Goal: Transaction & Acquisition: Purchase product/service

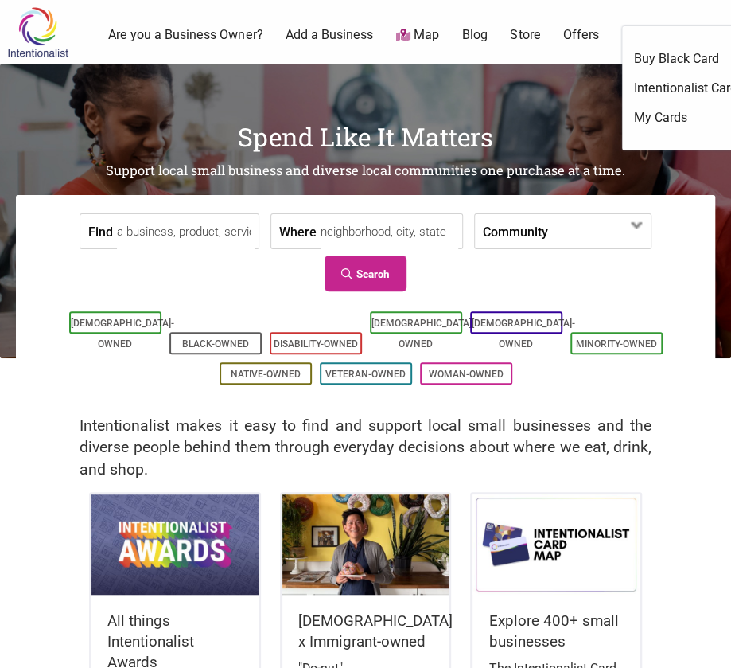
click at [656, 33] on ul "Buy Black Card Intentionalist Card My Cards" at bounding box center [685, 88] width 127 height 124
click at [662, 85] on link "Intentionalist Card" at bounding box center [685, 89] width 103 height 18
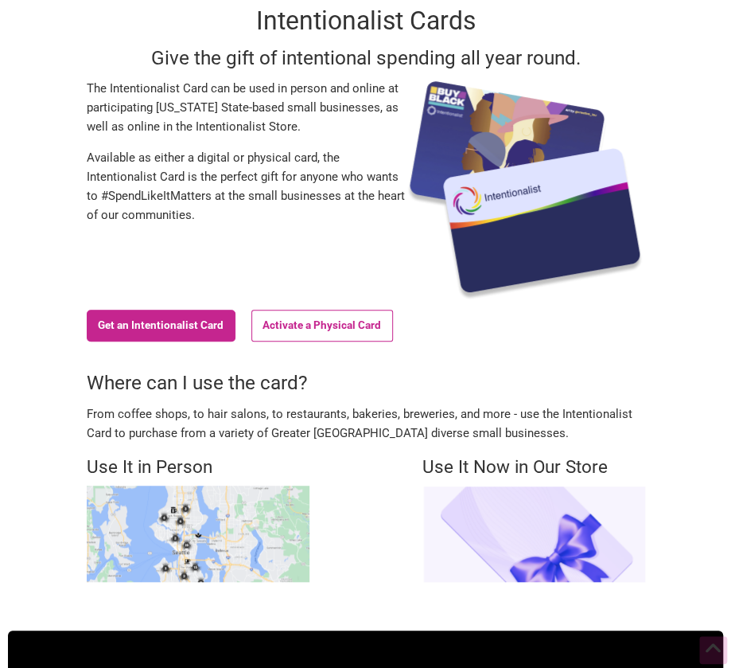
scroll to position [98, 0]
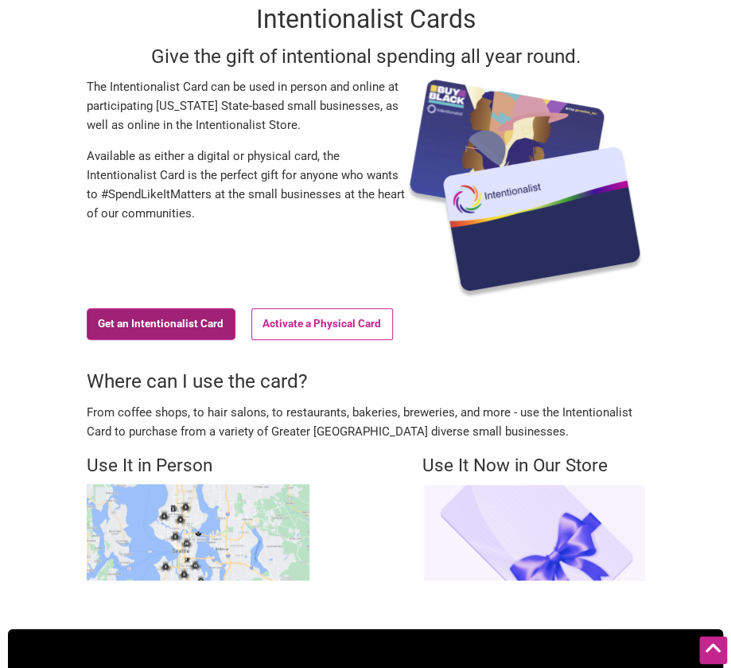
click at [180, 321] on link "Get an Intentionalist Card" at bounding box center [161, 324] width 149 height 32
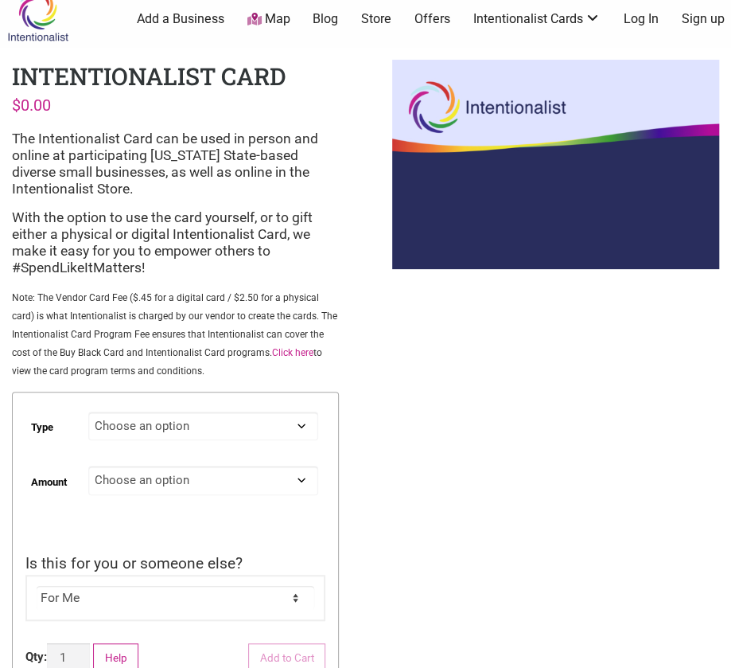
scroll to position [24, 0]
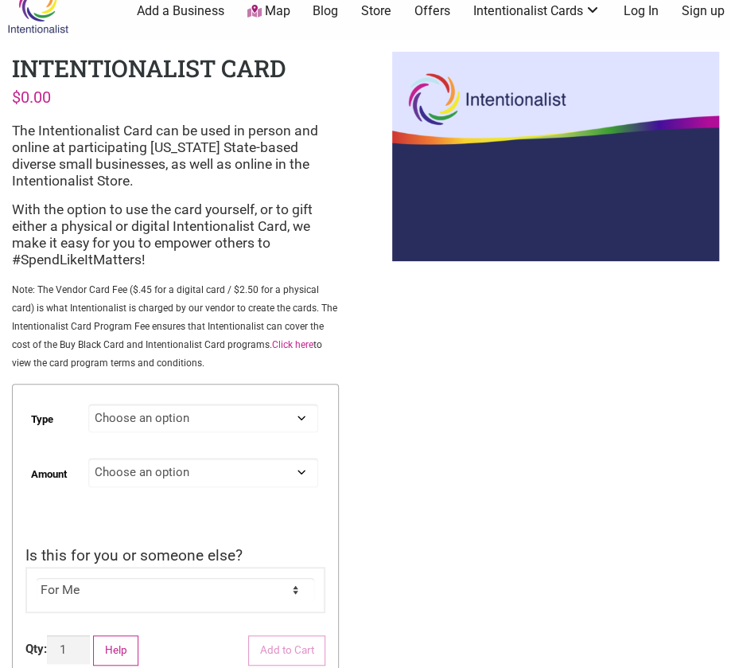
click at [210, 421] on select "Choose an option Digital Physical" at bounding box center [203, 417] width 230 height 29
click at [89, 403] on select "Choose an option Digital Physical" at bounding box center [203, 417] width 230 height 29
select select "Digital"
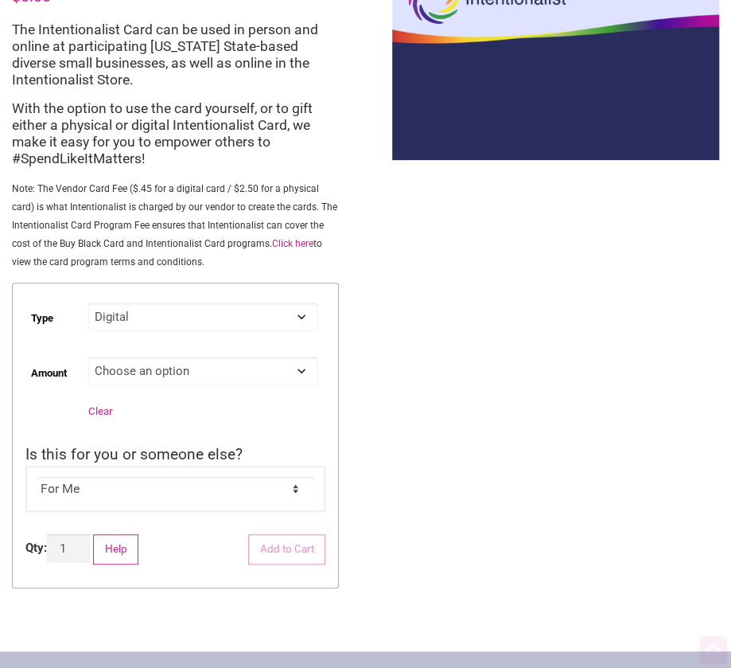
scroll to position [130, 0]
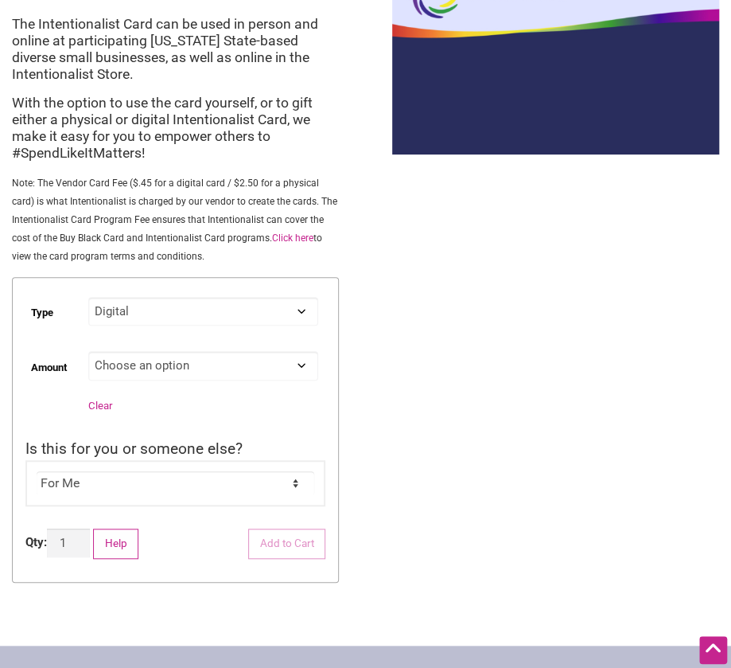
click at [189, 370] on select "Choose an option Custom 25 50 100 150 200 250 500" at bounding box center [203, 365] width 230 height 29
select select "Custom"
click at [89, 351] on select "Choose an option Custom 25 50 100 150 200 250 500" at bounding box center [203, 365] width 230 height 29
select select "Digital"
select select "Custom"
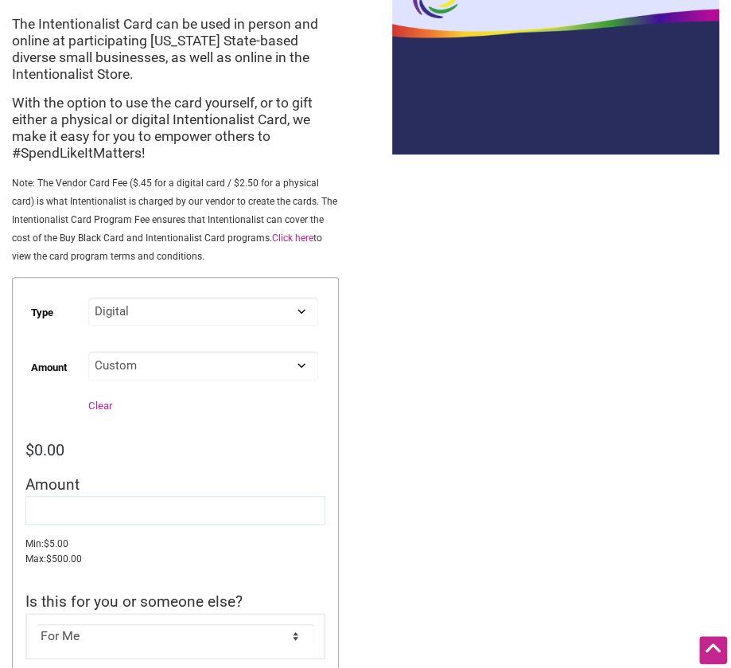
click at [75, 509] on input "Amount" at bounding box center [175, 510] width 300 height 29
type input "45.00"
click at [431, 430] on div "Intentionalist Spend like it matters 0 Add a Business Map Blog Store Offers Int…" at bounding box center [365, 555] width 731 height 1370
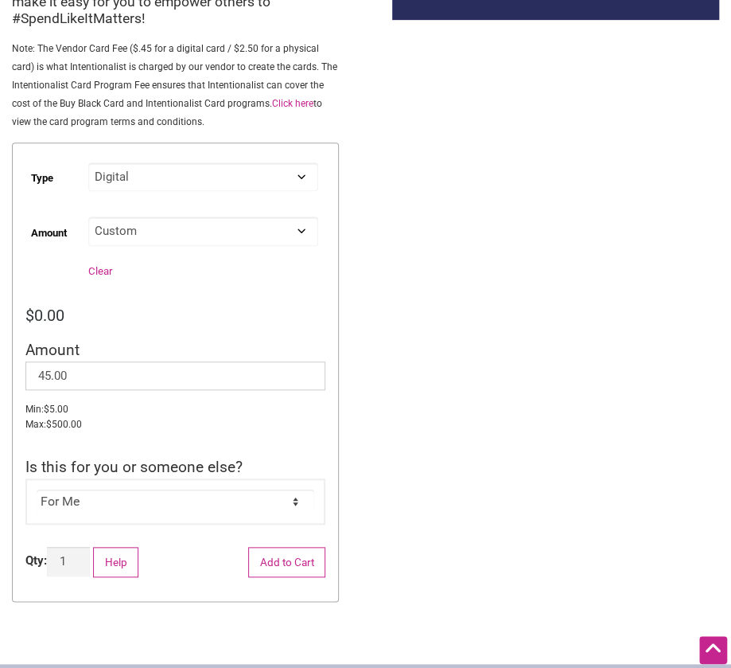
scroll to position [273, 0]
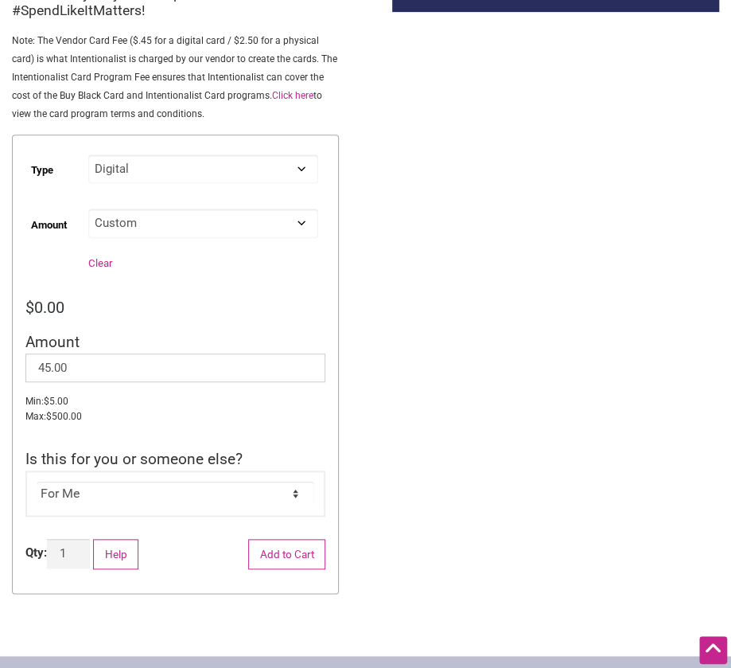
click at [152, 489] on select "For Me For Someone Else" at bounding box center [176, 493] width 278 height 24
select select "For Someone Else"
click at [37, 481] on select "For Me For Someone Else" at bounding box center [176, 493] width 278 height 24
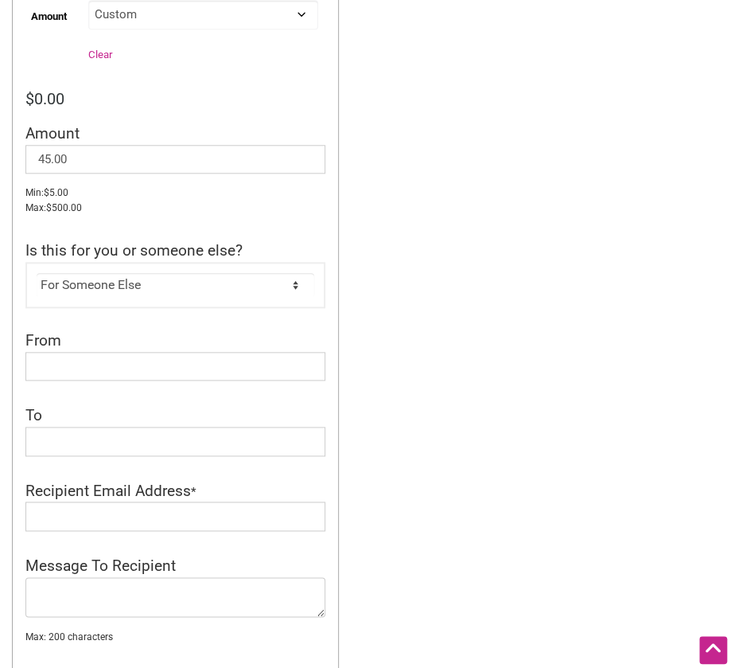
scroll to position [482, 0]
click at [212, 364] on input "From" at bounding box center [175, 365] width 300 height 29
type input "COO"
click at [168, 444] on input "To" at bounding box center [175, 440] width 300 height 29
type input "[PERSON_NAME]"
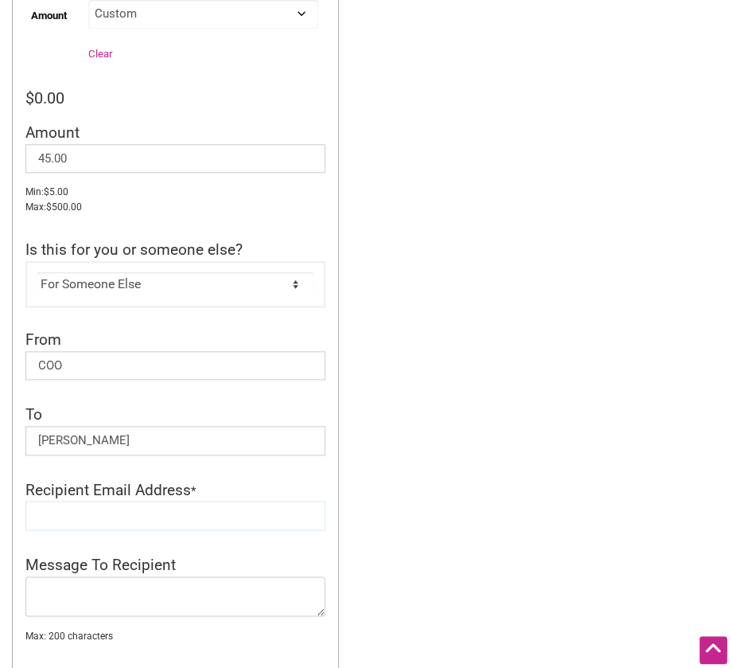
click at [69, 504] on input "Recipient Email Address" at bounding box center [175, 515] width 300 height 29
type input "[EMAIL_ADDRESS][DOMAIN_NAME]"
click at [473, 270] on div "Intentionalist Spend like it matters 0 Add a Business Map Blog Store Offers Int…" at bounding box center [365, 372] width 731 height 1708
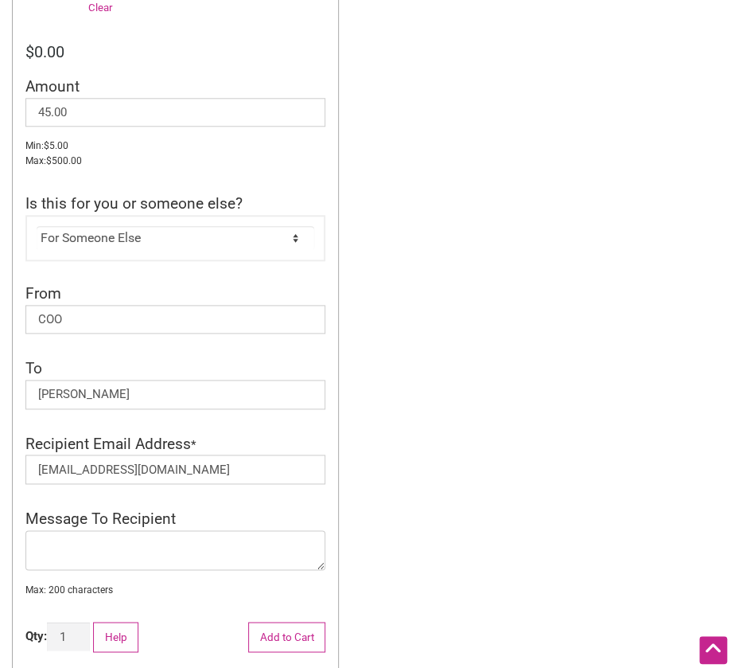
scroll to position [529, 0]
click at [177, 536] on textarea "Message To Recipient" at bounding box center [175, 549] width 300 height 40
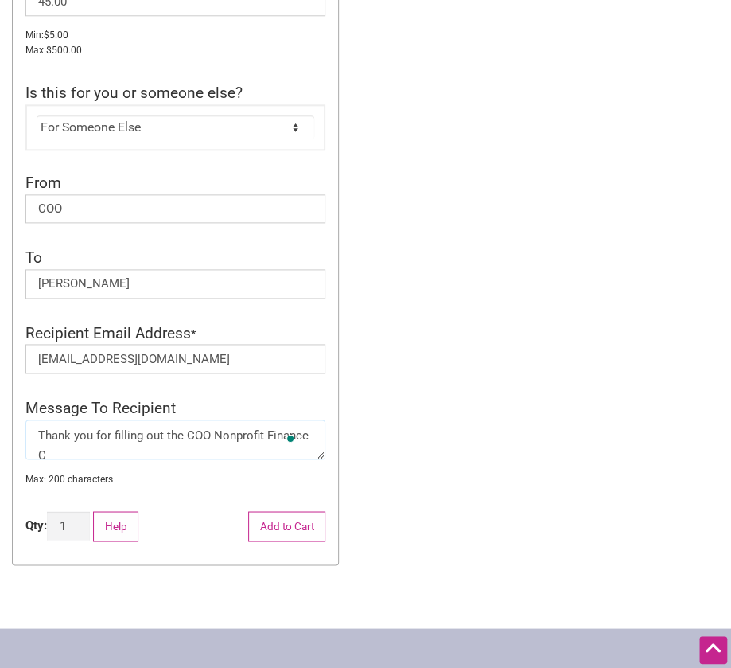
scroll to position [2, 0]
click at [158, 449] on textarea "Thank you for filling out the COO Nonprofit Finance Collaboration feedback surv…" at bounding box center [175, 439] width 300 height 40
click at [156, 451] on textarea "Thank you for filling out the COO Nonprofit Finance Collaboration feedback surv…" at bounding box center [175, 439] width 300 height 40
type textarea "Thank you for filling out the COO Nonprofit Finance Collaboration Learning Circ…"
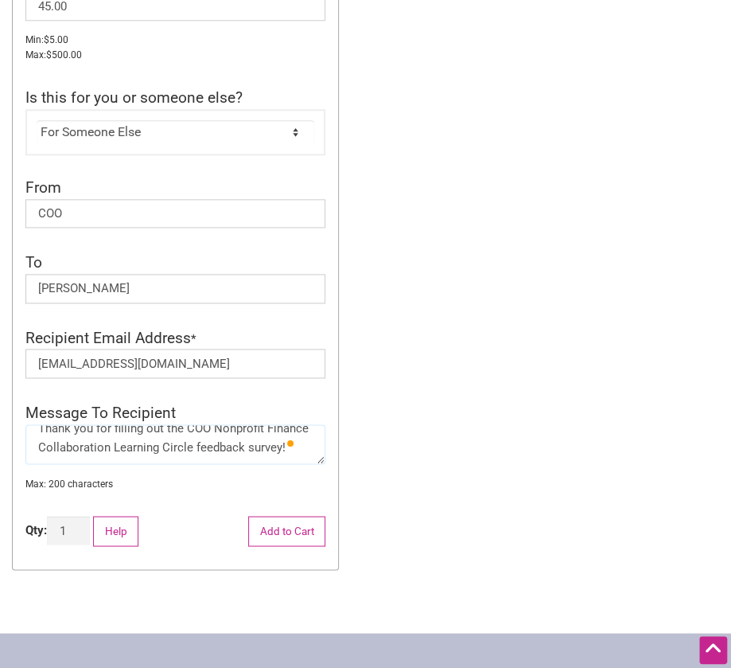
scroll to position [0, 0]
click at [278, 526] on button "Add to Cart" at bounding box center [286, 531] width 77 height 30
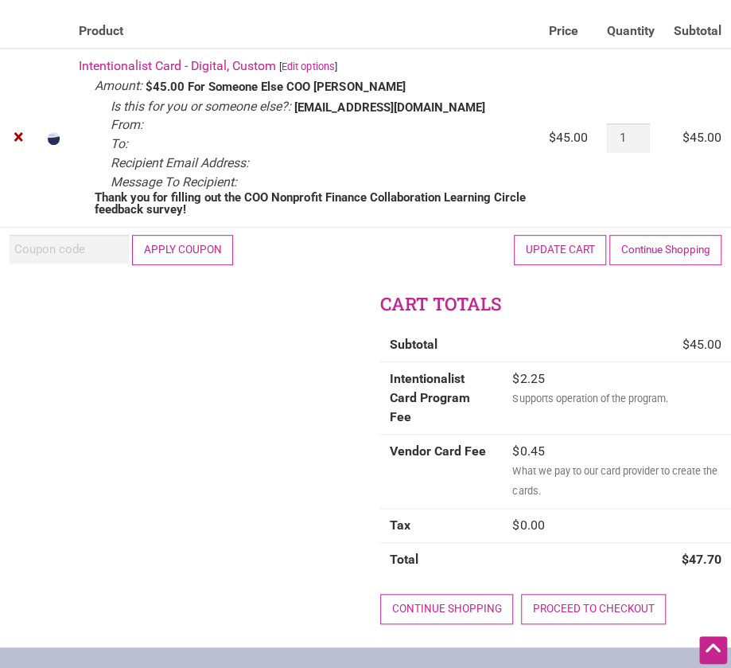
scroll to position [189, 0]
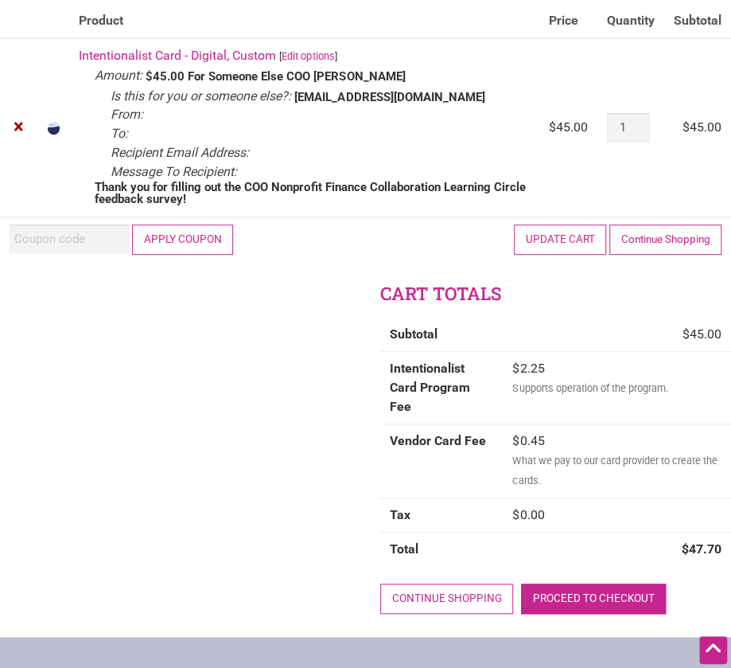
click at [587, 583] on link "Proceed to checkout" at bounding box center [593, 598] width 145 height 30
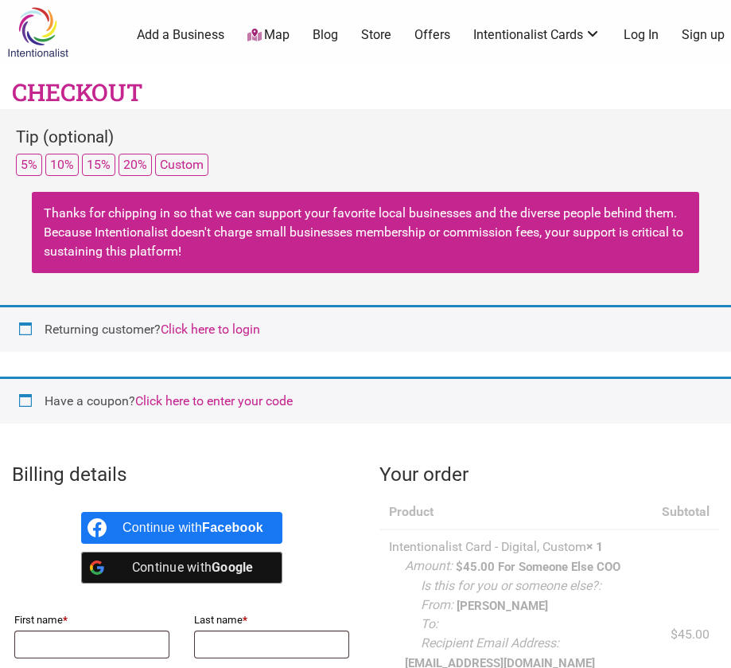
select select "WA"
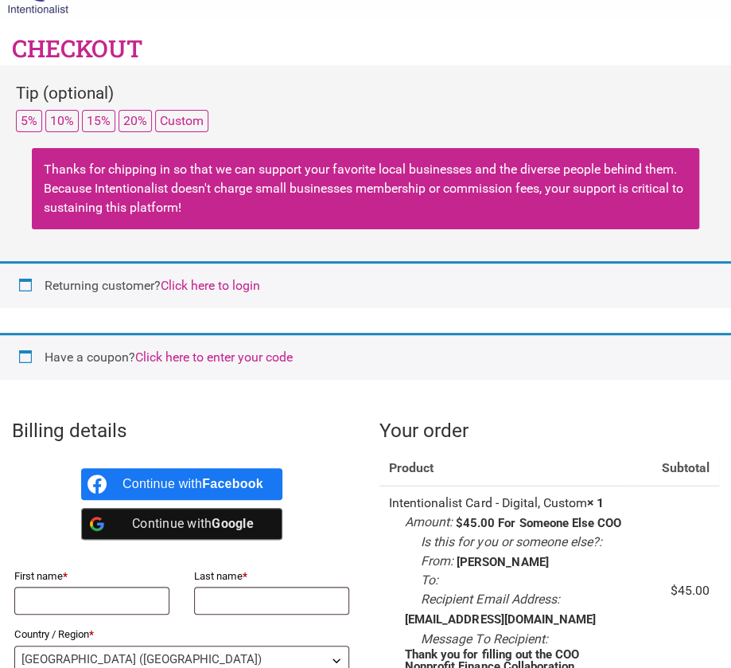
scroll to position [49, 0]
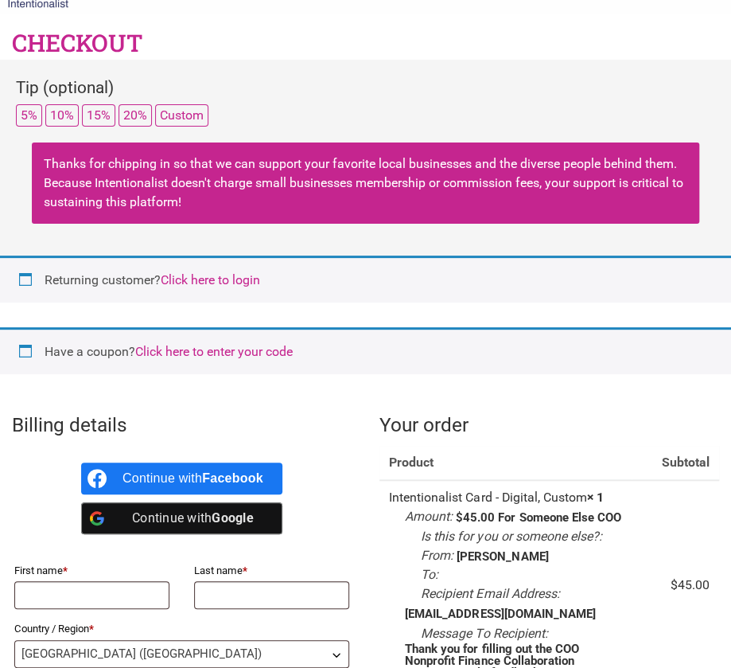
click at [218, 279] on link "Click here to login" at bounding box center [210, 279] width 99 height 15
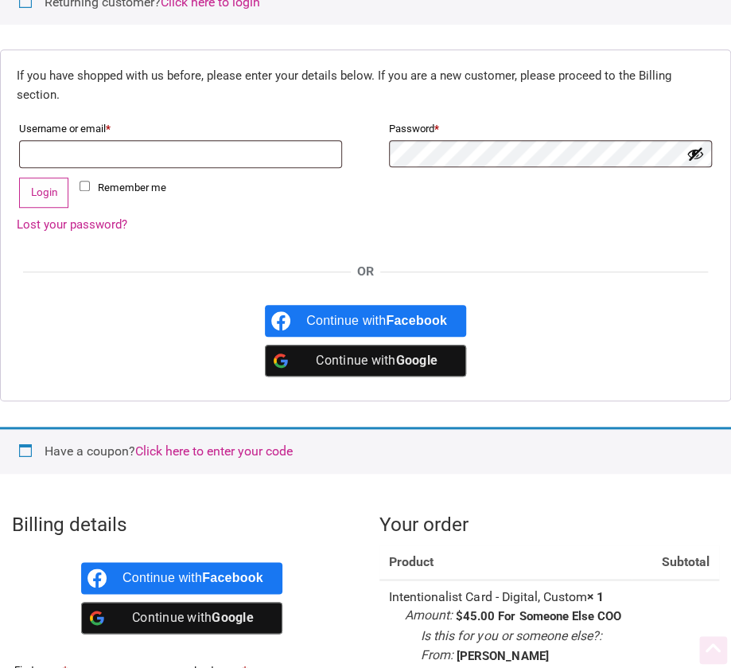
scroll to position [336, 0]
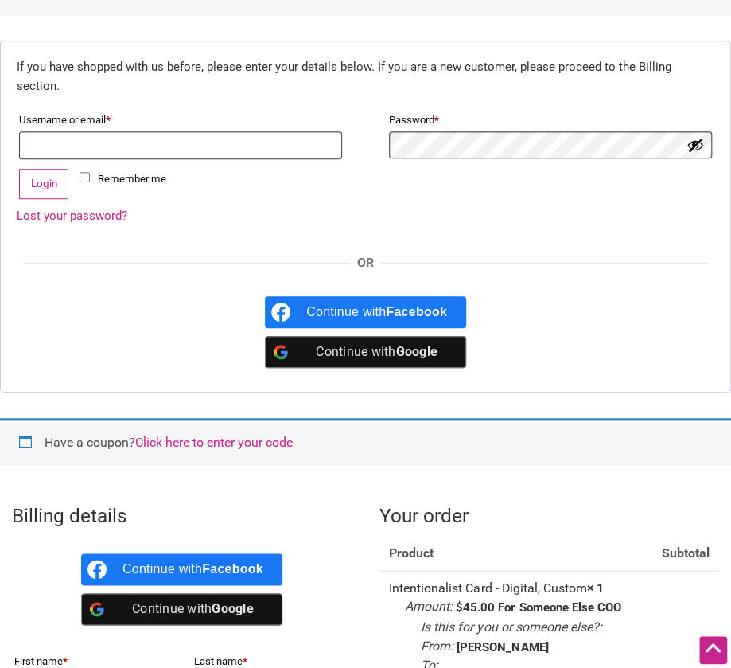
click at [220, 110] on label "Username or email * Required" at bounding box center [180, 120] width 323 height 21
click at [220, 131] on input "Username or email * Required" at bounding box center [180, 145] width 323 height 28
click at [221, 131] on input "Username or email * Required" at bounding box center [180, 145] width 323 height 28
type input "[PERSON_NAME][EMAIL_ADDRESS][DOMAIN_NAME]"
click at [689, 136] on button "Show password" at bounding box center [696, 145] width 18 height 18
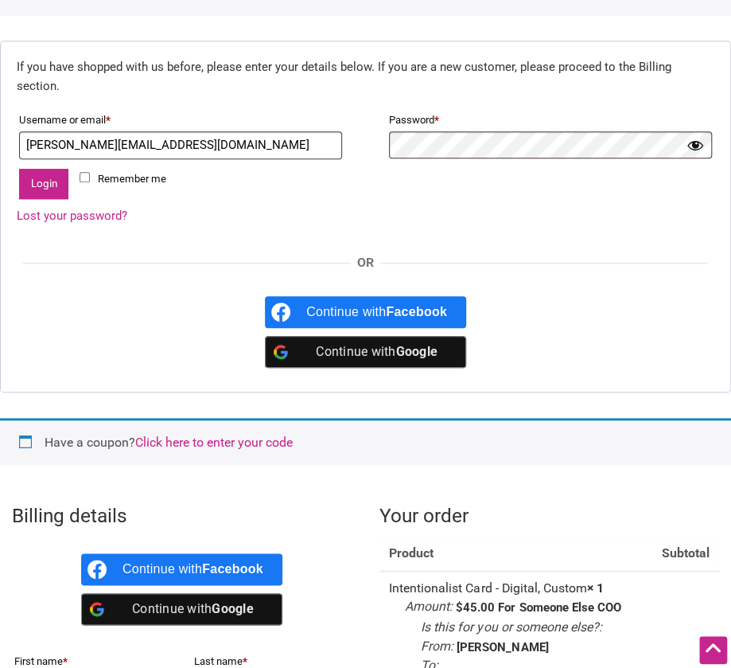
click at [39, 169] on button "Login" at bounding box center [43, 184] width 49 height 30
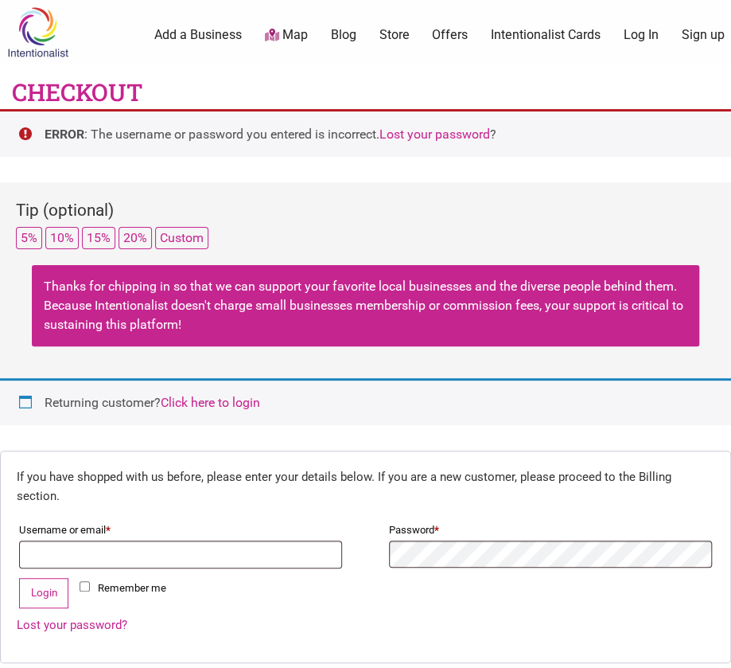
select select "US"
select select "WA"
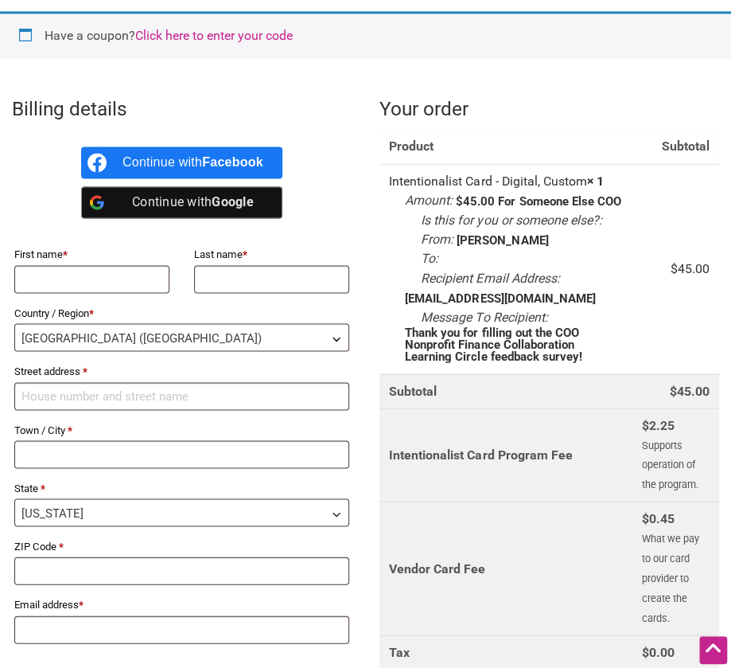
scroll to position [830, 0]
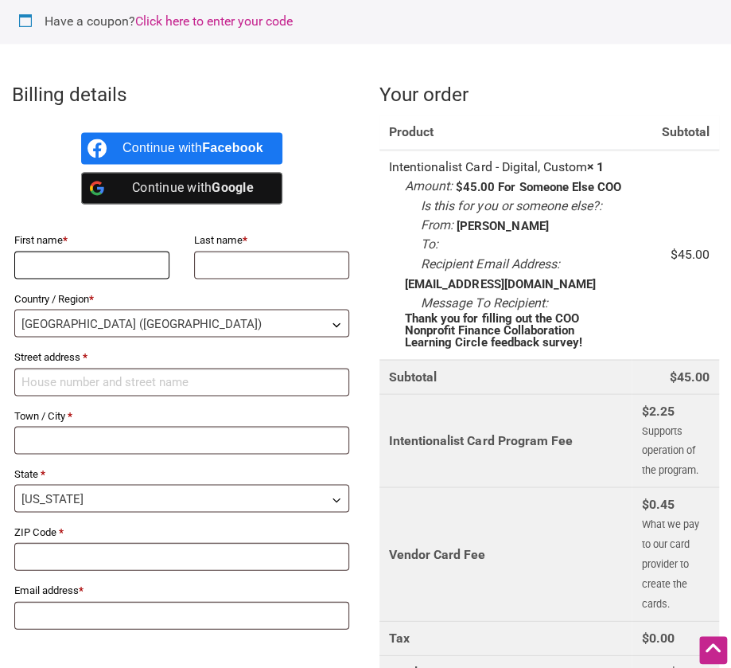
click at [82, 251] on input "First name *" at bounding box center [91, 265] width 155 height 28
click at [84, 251] on input "First name *" at bounding box center [91, 265] width 155 height 28
type input "May"
click at [247, 251] on input "Last name *" at bounding box center [271, 265] width 155 height 28
type input "Xie"
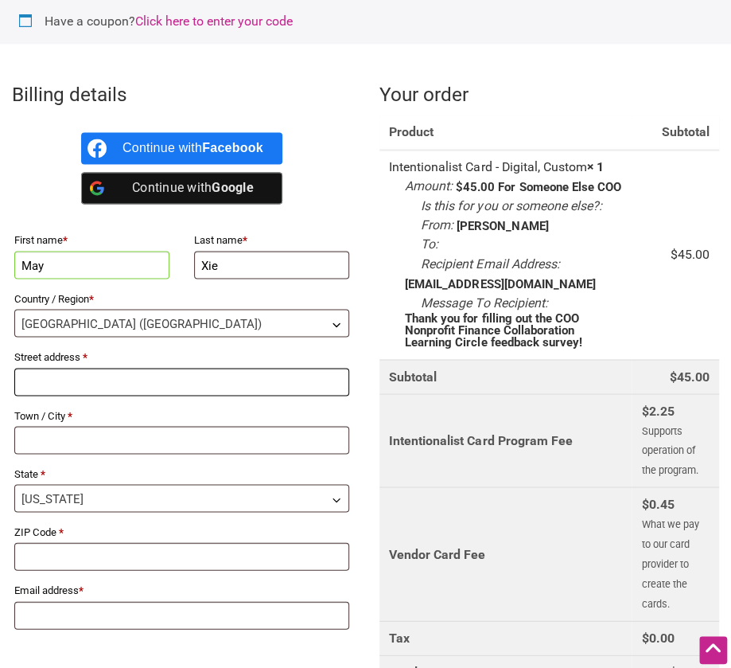
click at [138, 368] on input "Street address *" at bounding box center [181, 382] width 335 height 28
type input "[STREET_ADDRESS]"
type input "[GEOGRAPHIC_DATA]"
type input "98122"
type input "[PERSON_NAME][EMAIL_ADDRESS][DOMAIN_NAME]"
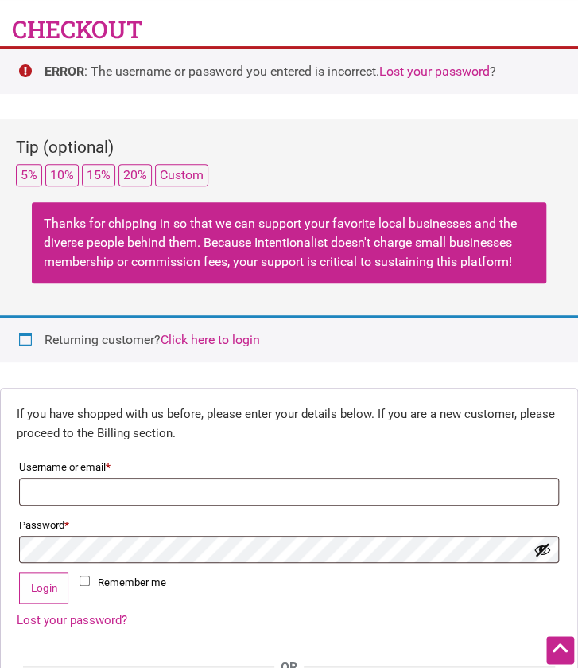
scroll to position [0, 0]
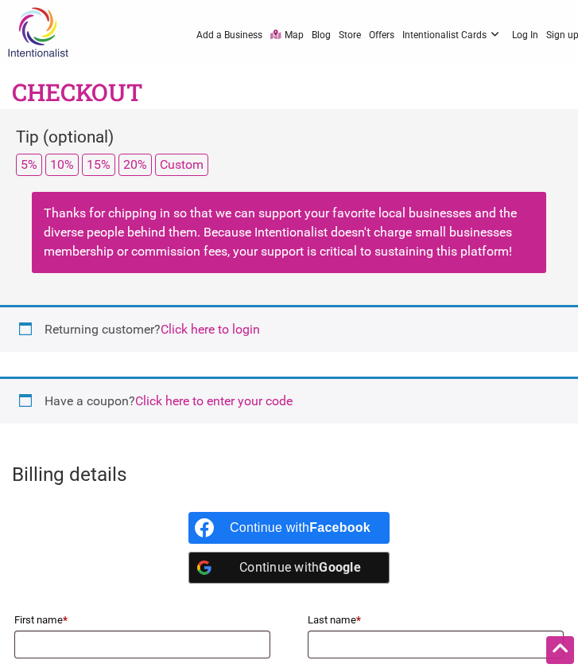
select select "WA"
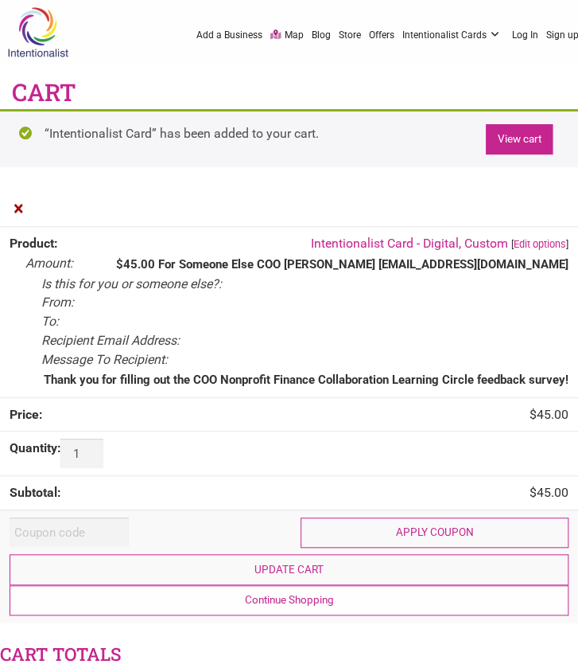
click at [530, 152] on link "View cart" at bounding box center [519, 139] width 67 height 30
